Goal: Check status: Check status

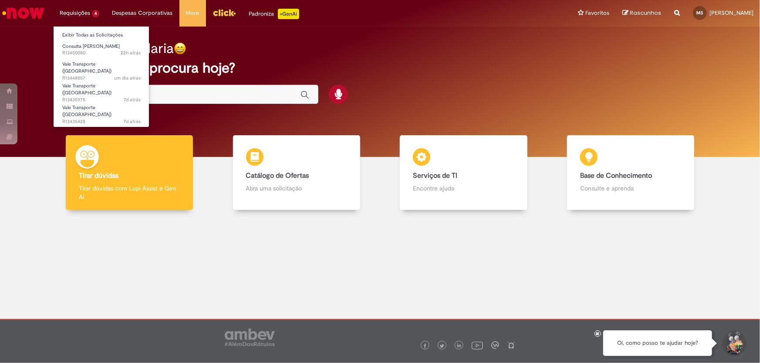
click at [70, 9] on li "Requisições 4 Exibir Todas as Solicitações Consulta Serasa 22h atrás 22 horas a…" at bounding box center [79, 13] width 53 height 26
click at [87, 52] on span "22h atrás 22 horas atrás R13450080" at bounding box center [101, 53] width 78 height 7
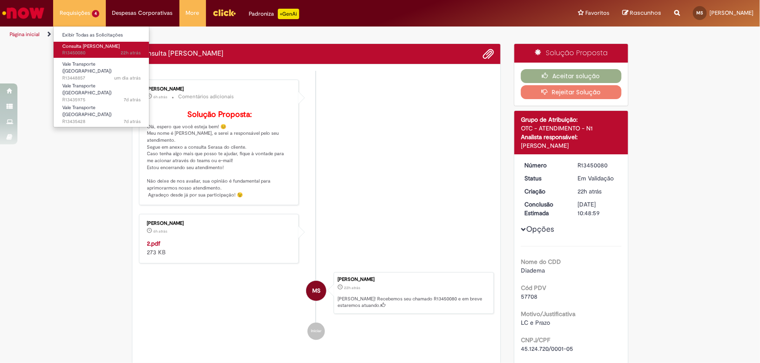
click at [87, 52] on span "22h atrás 22 horas atrás R13450080" at bounding box center [101, 53] width 78 height 7
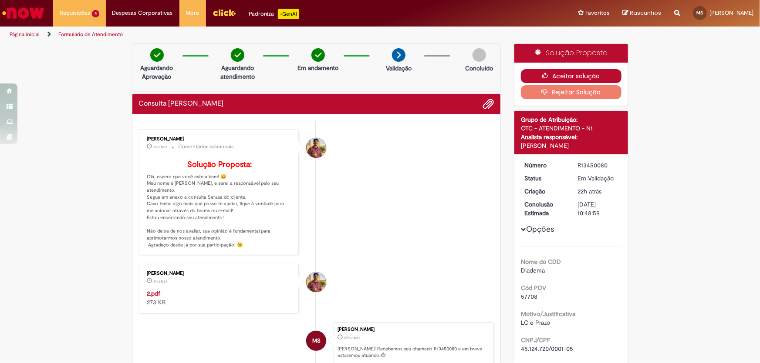
click at [570, 74] on button "Aceitar solução" at bounding box center [571, 76] width 101 height 14
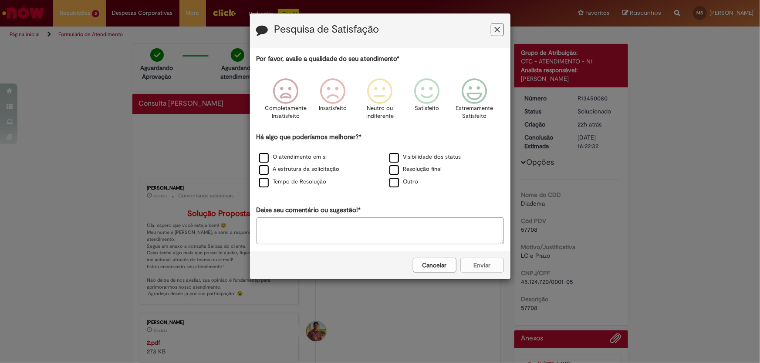
click at [440, 274] on div "Cancelar Enviar" at bounding box center [380, 265] width 260 height 28
click at [440, 263] on button "Cancelar" at bounding box center [435, 265] width 44 height 15
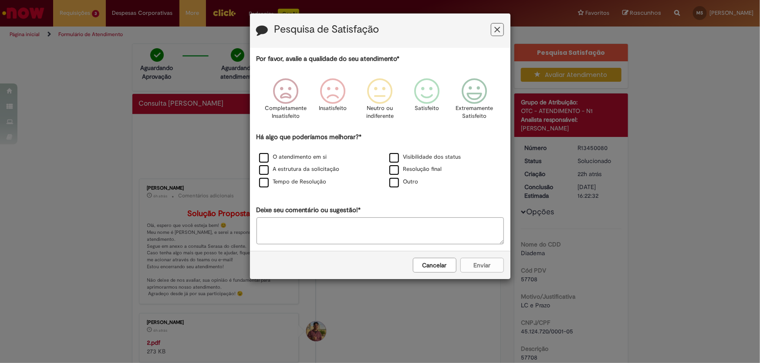
click at [439, 266] on button "Cancelar" at bounding box center [435, 265] width 44 height 15
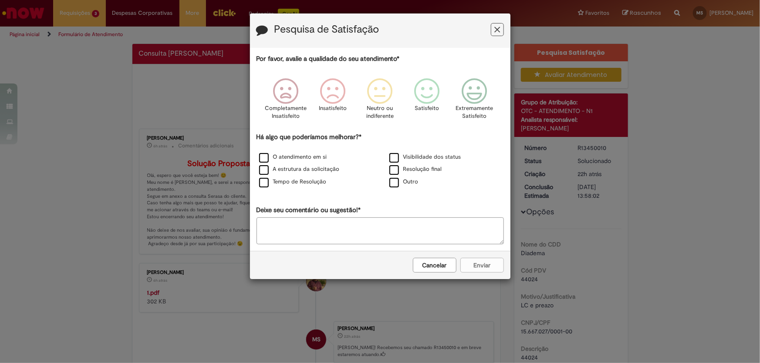
click at [426, 269] on button "Cancelar" at bounding box center [435, 265] width 44 height 15
